Goal: Transaction & Acquisition: Purchase product/service

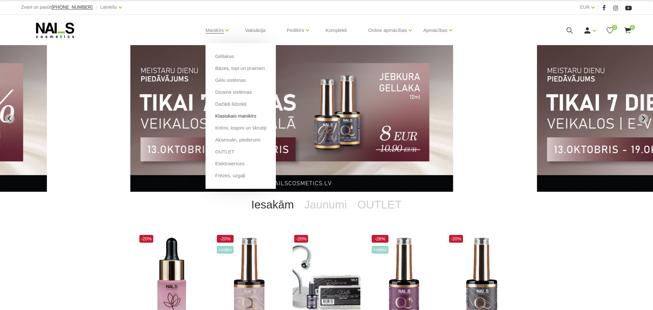
click at [235, 116] on link "Klasiskais manikīrs" at bounding box center [235, 116] width 41 height 7
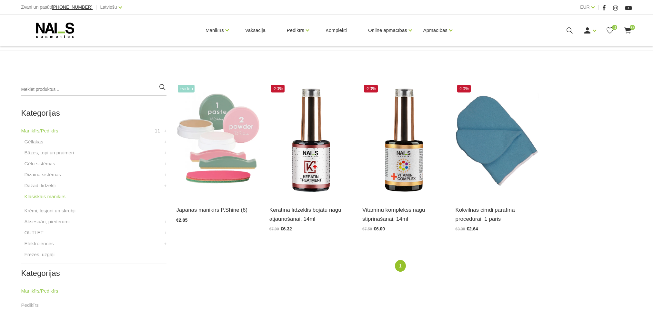
scroll to position [118, 0]
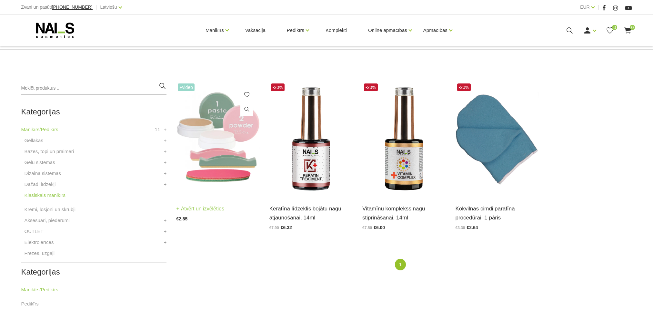
click at [230, 113] on img at bounding box center [217, 139] width 83 height 114
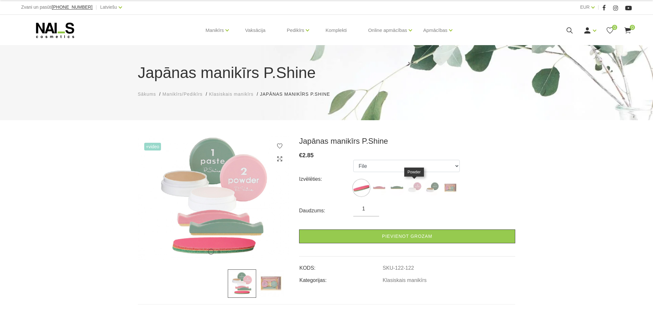
click at [413, 186] on img at bounding box center [414, 188] width 16 height 16
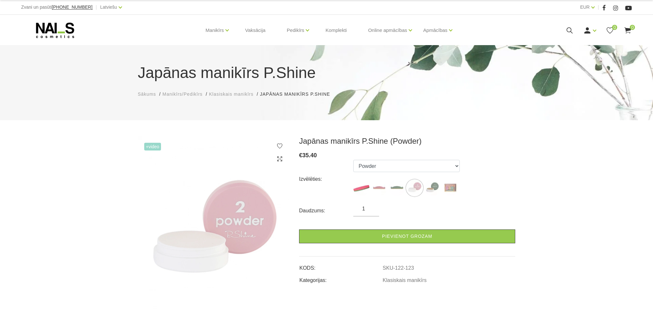
scroll to position [16, 0]
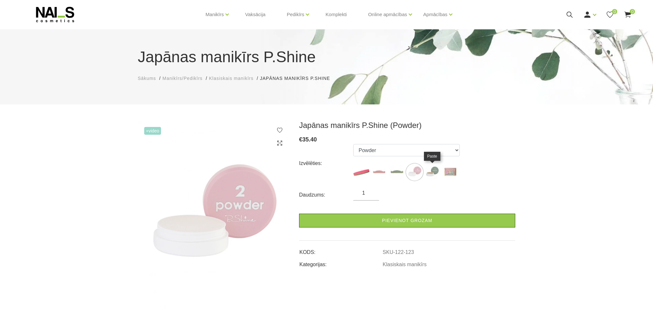
click at [431, 178] on img at bounding box center [432, 172] width 16 height 16
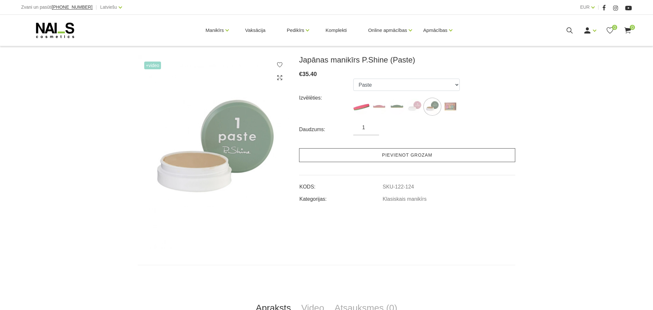
scroll to position [84, 0]
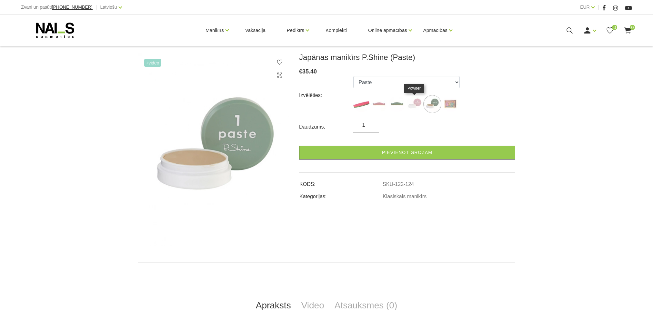
click at [416, 99] on img at bounding box center [414, 104] width 16 height 16
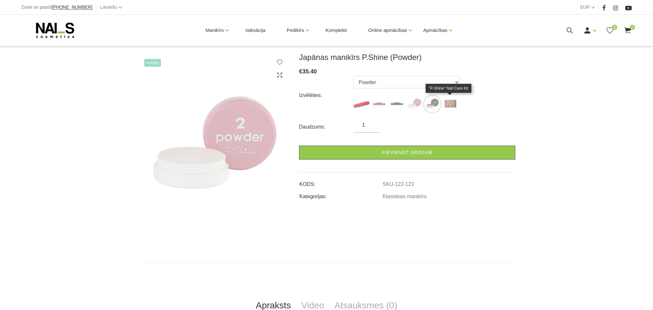
click at [452, 103] on img at bounding box center [450, 104] width 16 height 16
select select "127"
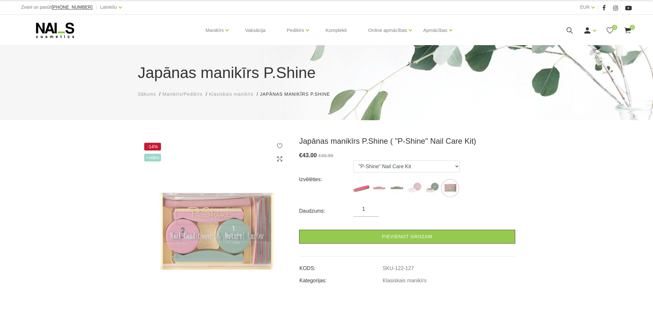
scroll to position [0, 0]
click at [568, 33] on icon at bounding box center [569, 30] width 8 height 8
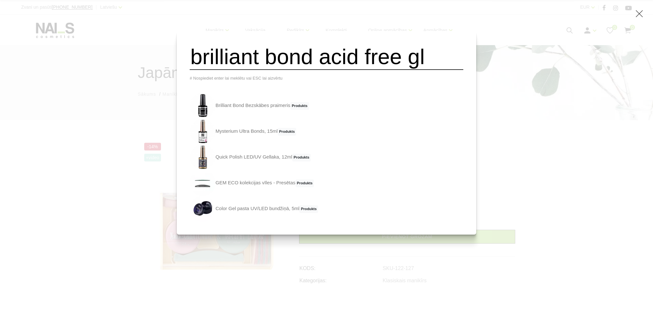
type input "brilliant bond acid free gl"
